Goal: Task Accomplishment & Management: Complete application form

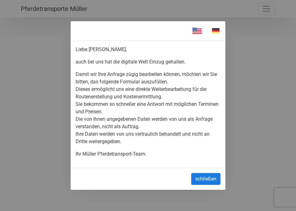
click at [209, 180] on button "schließen" at bounding box center [206, 179] width 29 height 12
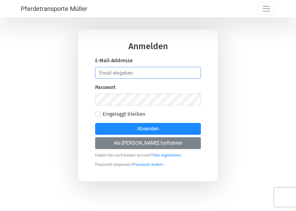
type input "[EMAIL_ADDRESS][DOMAIN_NAME]"
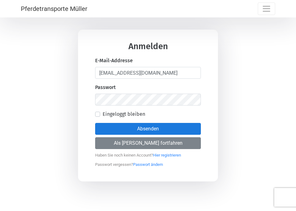
click at [152, 127] on button "Absenden" at bounding box center [148, 129] width 106 height 12
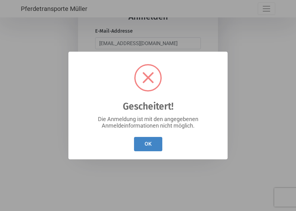
click at [150, 147] on button "OK" at bounding box center [148, 144] width 28 height 15
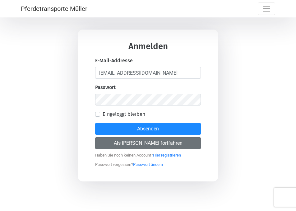
click at [142, 142] on button "Als [PERSON_NAME] fortfahren" at bounding box center [148, 143] width 106 height 12
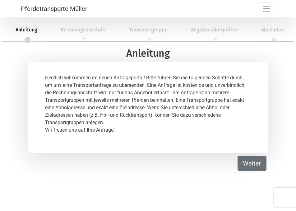
click at [258, 163] on button "Weiter" at bounding box center [252, 163] width 29 height 15
select select "DE"
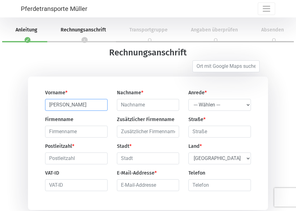
type input "[PERSON_NAME]"
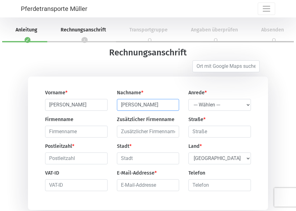
type input "[PERSON_NAME]"
select select "Ms."
click at [157, 103] on input "[PERSON_NAME]" at bounding box center [148, 105] width 62 height 12
click at [173, 105] on input "[PERSON_NAME]" at bounding box center [148, 105] width 62 height 12
type input "[GEOGRAPHIC_DATA]"
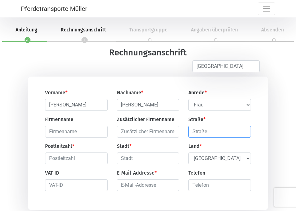
type input "[PERSON_NAME][STREET_ADDRESS]"
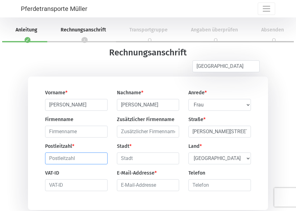
type input "72074"
type input "[GEOGRAPHIC_DATA]"
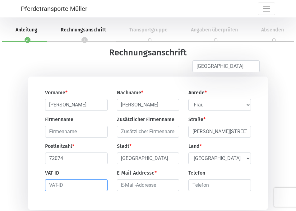
type input "[PERSON_NAME][STREET_ADDRESS]"
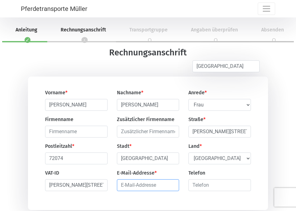
type input "[EMAIL_ADDRESS][DOMAIN_NAME]"
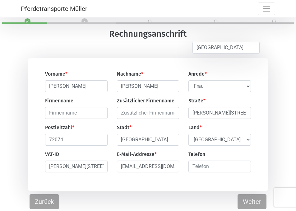
scroll to position [19, 0]
drag, startPoint x: 97, startPoint y: 167, endPoint x: 42, endPoint y: 161, distance: 55.2
click at [205, 168] on input "number" at bounding box center [220, 167] width 62 height 12
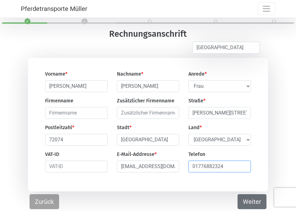
type input "01776882324"
click at [251, 204] on button "Weiter" at bounding box center [252, 201] width 29 height 15
select select "DE"
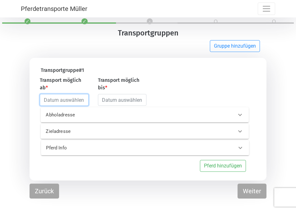
click at [56, 99] on input "text" at bounding box center [64, 100] width 49 height 12
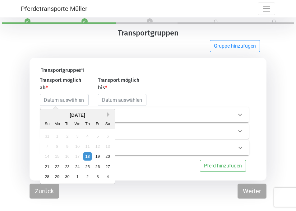
click at [108, 116] on button "Next Month" at bounding box center [109, 114] width 4 height 4
click at [48, 177] on div "26" at bounding box center [47, 177] width 8 height 8
type input "[DATE]"
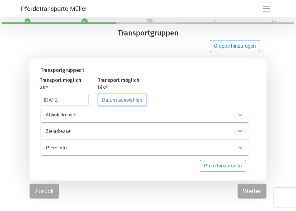
click at [118, 100] on input "text" at bounding box center [122, 100] width 49 height 12
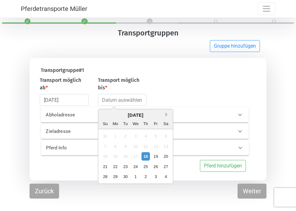
click at [167, 115] on button "Next Month" at bounding box center [168, 114] width 4 height 4
click at [166, 115] on button "Next Month" at bounding box center [168, 114] width 4 height 4
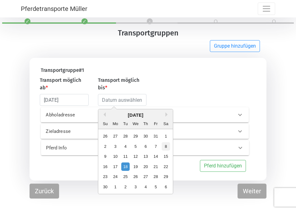
click at [166, 145] on div "8" at bounding box center [166, 146] width 8 height 8
type input "[DATE]"
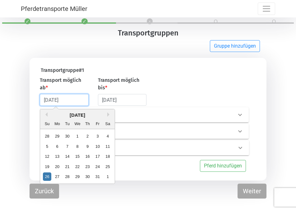
click at [74, 101] on input "[DATE]" at bounding box center [64, 100] width 49 height 12
click at [90, 117] on div "[DATE]" at bounding box center [77, 115] width 75 height 7
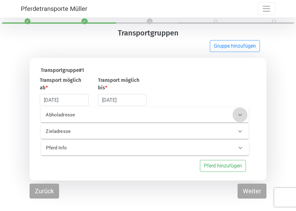
click at [234, 115] on div at bounding box center [240, 114] width 15 height 15
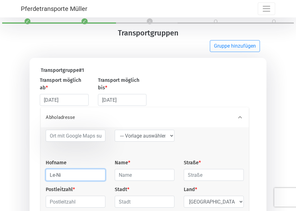
click at [51, 175] on input "Le-Ni" at bounding box center [76, 175] width 60 height 12
type input "Pferdepension Le-Ni"
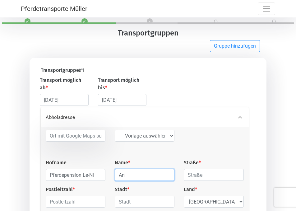
type input "A"
type input "[PERSON_NAME]"
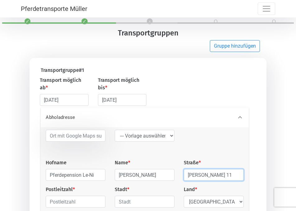
type input "[PERSON_NAME] 11"
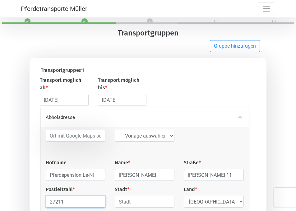
type input "27211"
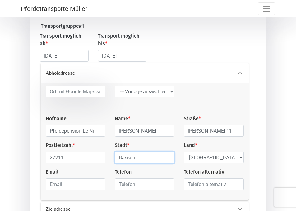
scroll to position [64, 0]
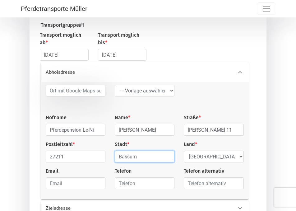
type input "Bassum"
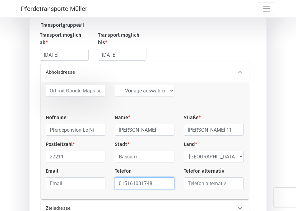
type input "015161031748"
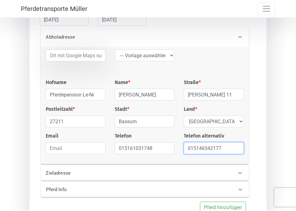
scroll to position [111, 0]
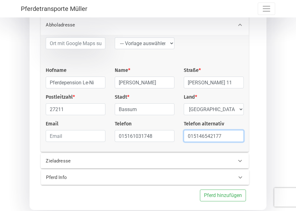
type input "015146542177"
click at [239, 162] on icon at bounding box center [240, 160] width 7 height 7
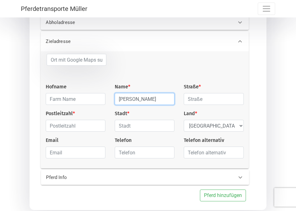
type input "[PERSON_NAME]"
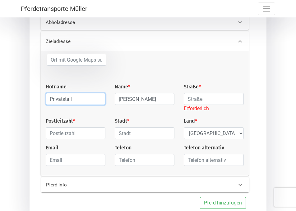
type input "Privatstall"
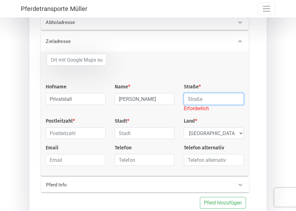
click at [202, 99] on input "text" at bounding box center [214, 99] width 60 height 12
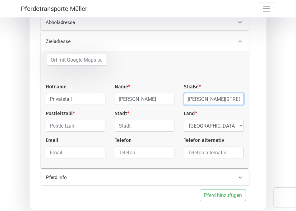
type input "[PERSON_NAME][STREET_ADDRESS]"
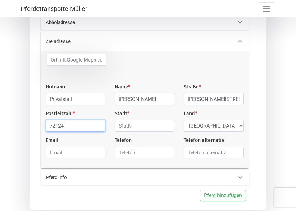
type input "72124"
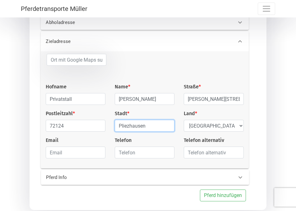
type input "Pliezhausen"
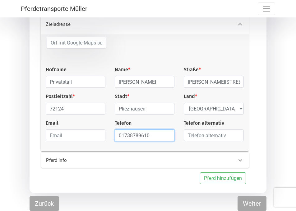
scroll to position [130, 0]
type input "01738789610"
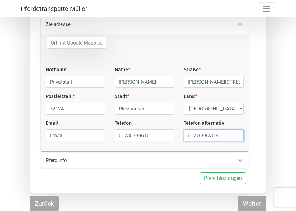
type input "01776882324"
click at [240, 160] on icon at bounding box center [240, 160] width 7 height 7
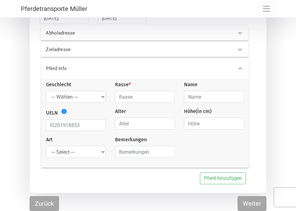
scroll to position [102, 0]
select select "mare"
click at [146, 98] on input "text" at bounding box center [145, 97] width 60 height 12
type input "Hannoveraner"
click at [197, 94] on input "text" at bounding box center [214, 97] width 60 height 12
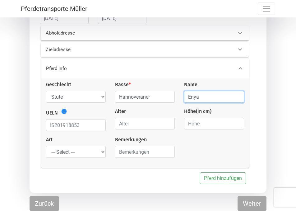
type input "Enya"
drag, startPoint x: 50, startPoint y: 125, endPoint x: 109, endPoint y: 123, distance: 59.2
click at [109, 123] on div "UELN info" at bounding box center [75, 119] width 69 height 23
type input "0"
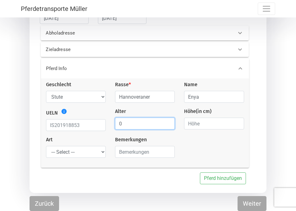
click at [168, 125] on input "0" at bounding box center [145, 124] width 60 height 12
type input "9"
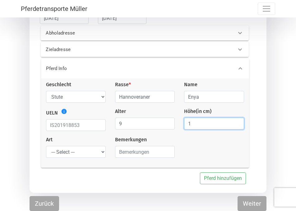
click at [237, 124] on input "1" at bounding box center [214, 124] width 60 height 12
type input "165"
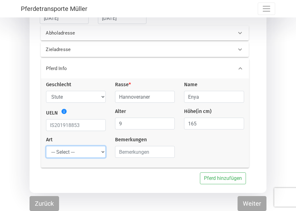
select select "saddle_horse"
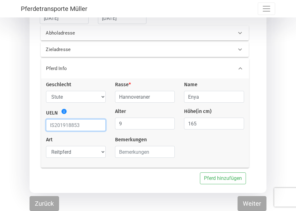
drag, startPoint x: 92, startPoint y: 123, endPoint x: 81, endPoint y: 130, distance: 13.4
click at [82, 130] on input "text" at bounding box center [76, 125] width 60 height 12
click at [64, 111] on icon "info" at bounding box center [64, 111] width 6 height 6
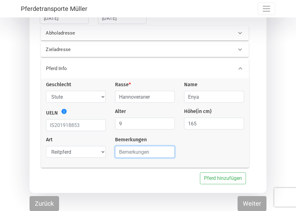
click at [150, 153] on input "text" at bounding box center [145, 152] width 60 height 12
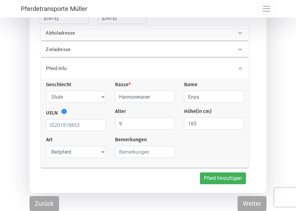
click at [228, 180] on button "Pferd hinzufügen" at bounding box center [223, 179] width 46 height 12
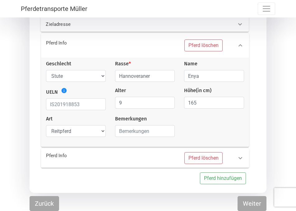
scroll to position [127, 0]
click at [249, 203] on button "Weiter" at bounding box center [252, 203] width 29 height 15
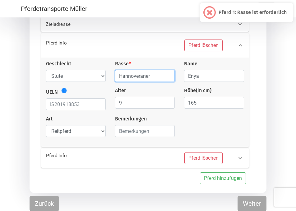
click at [158, 78] on input "Hannoveraner" at bounding box center [145, 76] width 60 height 12
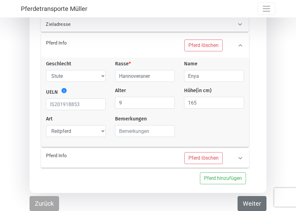
click at [252, 206] on button "Weiter" at bounding box center [252, 203] width 29 height 15
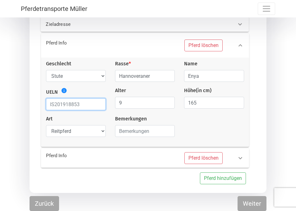
drag, startPoint x: 91, startPoint y: 104, endPoint x: 57, endPoint y: 102, distance: 34.0
click at [57, 102] on input "text" at bounding box center [76, 104] width 60 height 12
type input "DE431317204616"
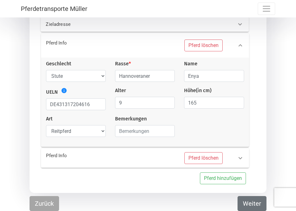
click at [252, 204] on button "Weiter" at bounding box center [252, 203] width 29 height 15
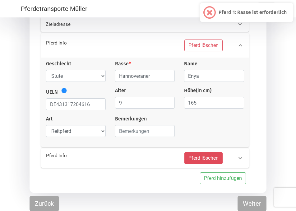
click at [204, 159] on button "Pferd löschen" at bounding box center [204, 158] width 38 height 12
select select
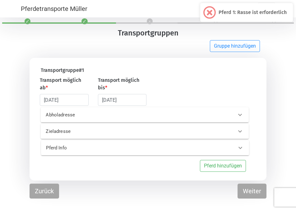
scroll to position [19, 0]
click at [241, 145] on icon at bounding box center [240, 147] width 7 height 7
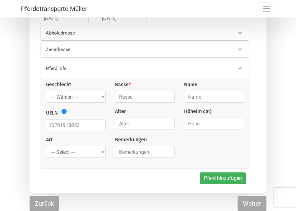
scroll to position [102, 0]
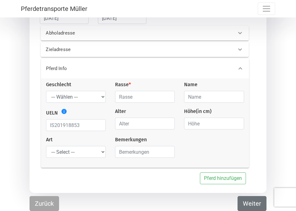
click at [254, 203] on button "Weiter" at bounding box center [252, 203] width 29 height 15
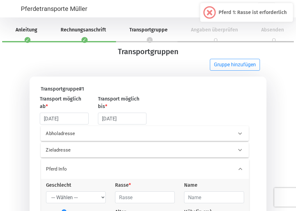
scroll to position [0, 0]
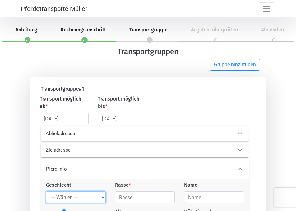
select select "mare"
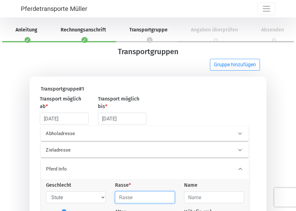
click at [131, 199] on input "text" at bounding box center [145, 198] width 60 height 12
type input "Hannoveraner"
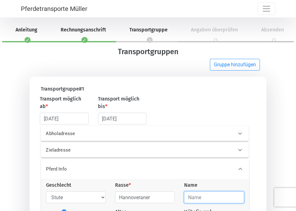
click at [195, 199] on input "text" at bounding box center [214, 198] width 60 height 12
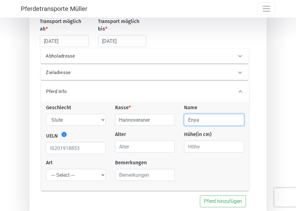
scroll to position [78, 0]
type input "Enya"
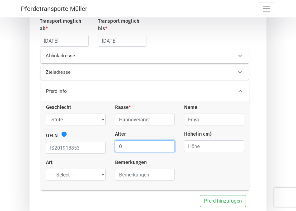
click at [168, 149] on input "0" at bounding box center [145, 146] width 60 height 12
type input "0"
type input "9"
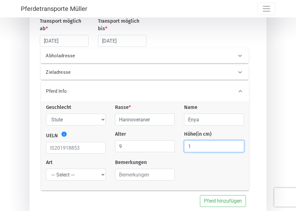
click at [239, 147] on input "1" at bounding box center [214, 146] width 60 height 12
type input "165"
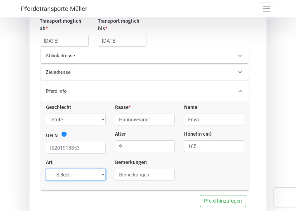
select select "saddle_horse"
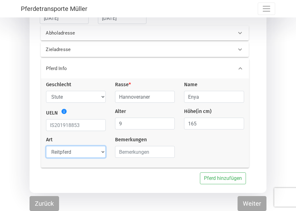
scroll to position [102, 0]
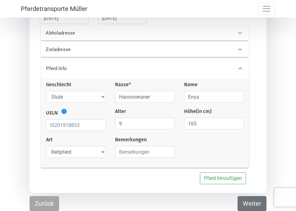
click at [257, 205] on button "Weiter" at bounding box center [252, 203] width 29 height 15
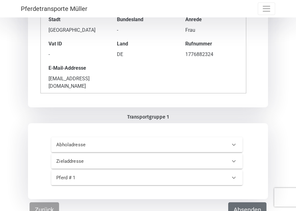
scroll to position [121, 0]
click at [235, 144] on icon at bounding box center [234, 145] width 4 height 2
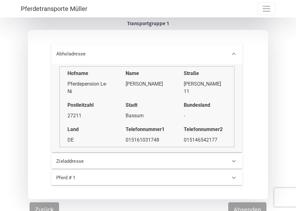
scroll to position [214, 0]
click at [233, 158] on icon at bounding box center [233, 161] width 7 height 7
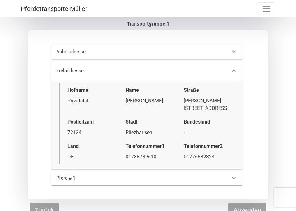
click at [234, 174] on icon at bounding box center [233, 177] width 7 height 7
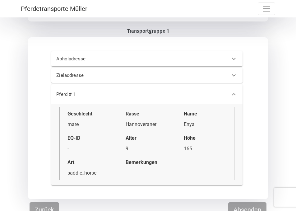
scroll to position [206, 0]
click at [145, 161] on div "Bemerkungen -" at bounding box center [147, 168] width 49 height 18
click at [248, 205] on button "Absenden" at bounding box center [248, 210] width 38 height 15
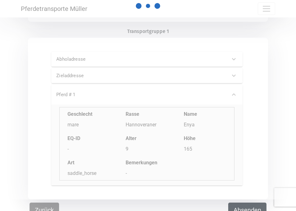
scroll to position [0, 0]
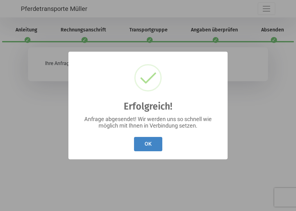
click at [151, 141] on button "OK" at bounding box center [148, 144] width 28 height 15
